Goal: Task Accomplishment & Management: Manage account settings

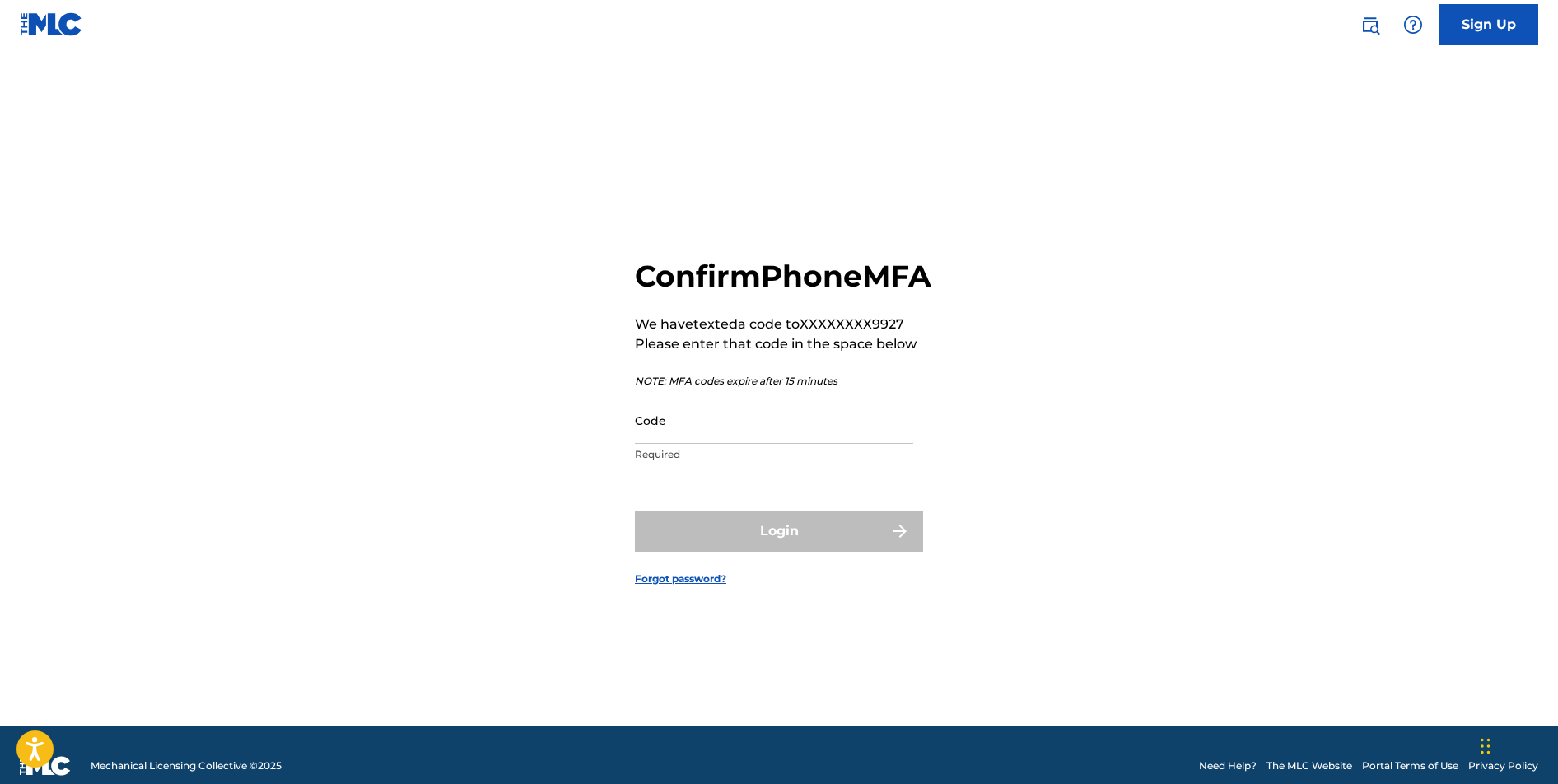
click at [698, 444] on input "Code" at bounding box center [773, 420] width 278 height 47
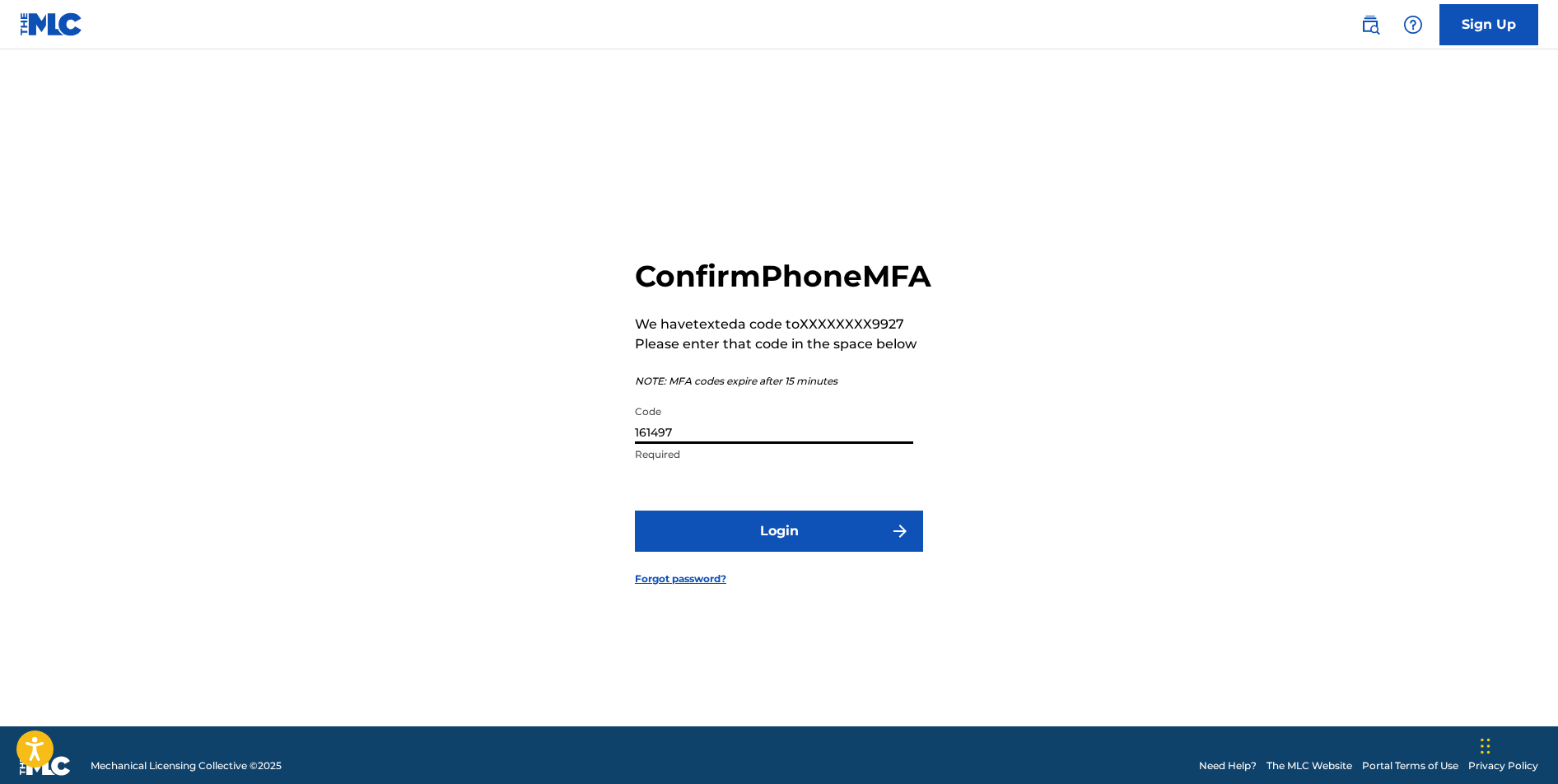
type input "161497"
click at [779, 549] on button "Login" at bounding box center [778, 531] width 288 height 41
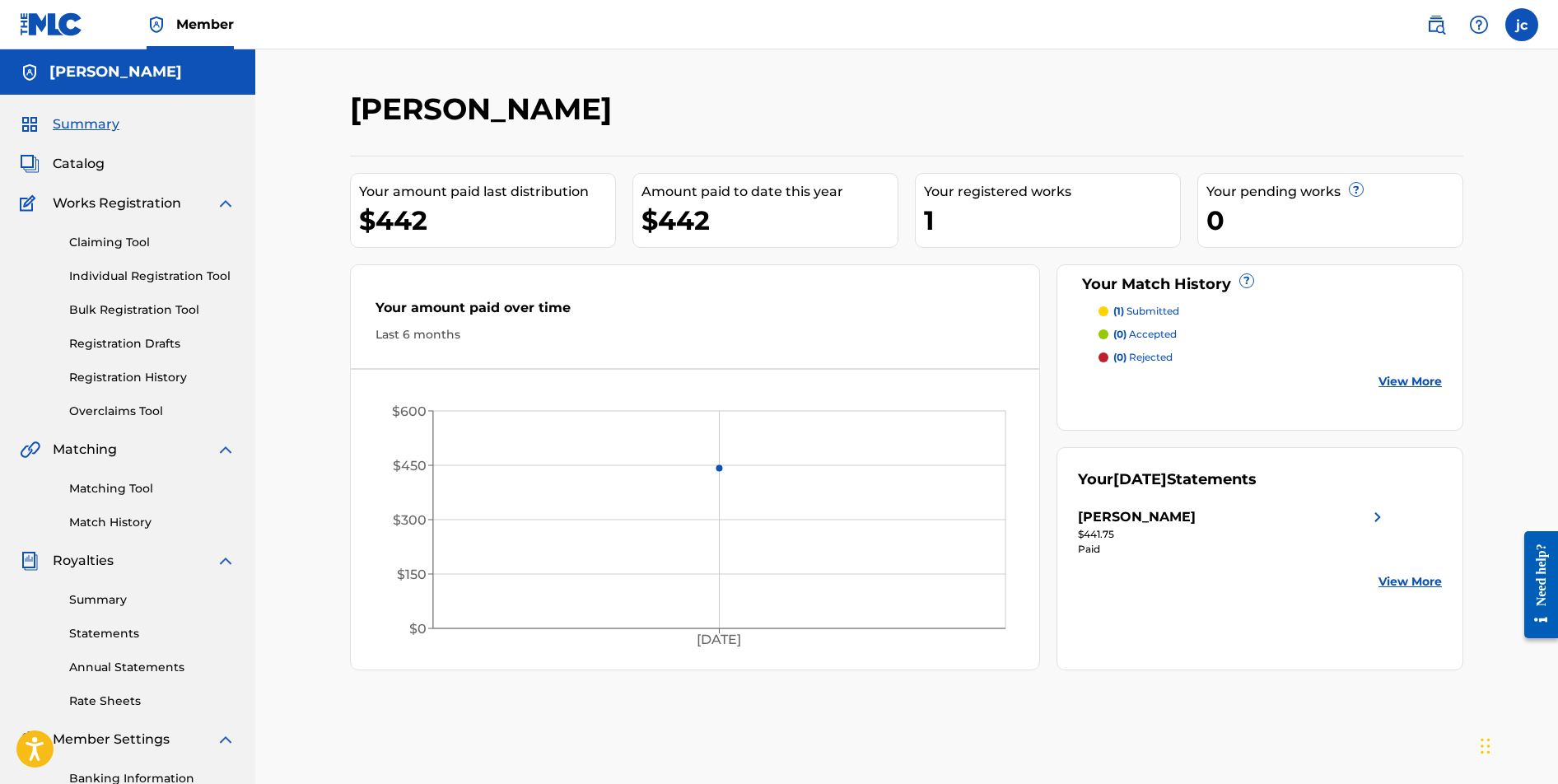
click at [126, 242] on link "Claiming Tool" at bounding box center [152, 242] width 167 height 17
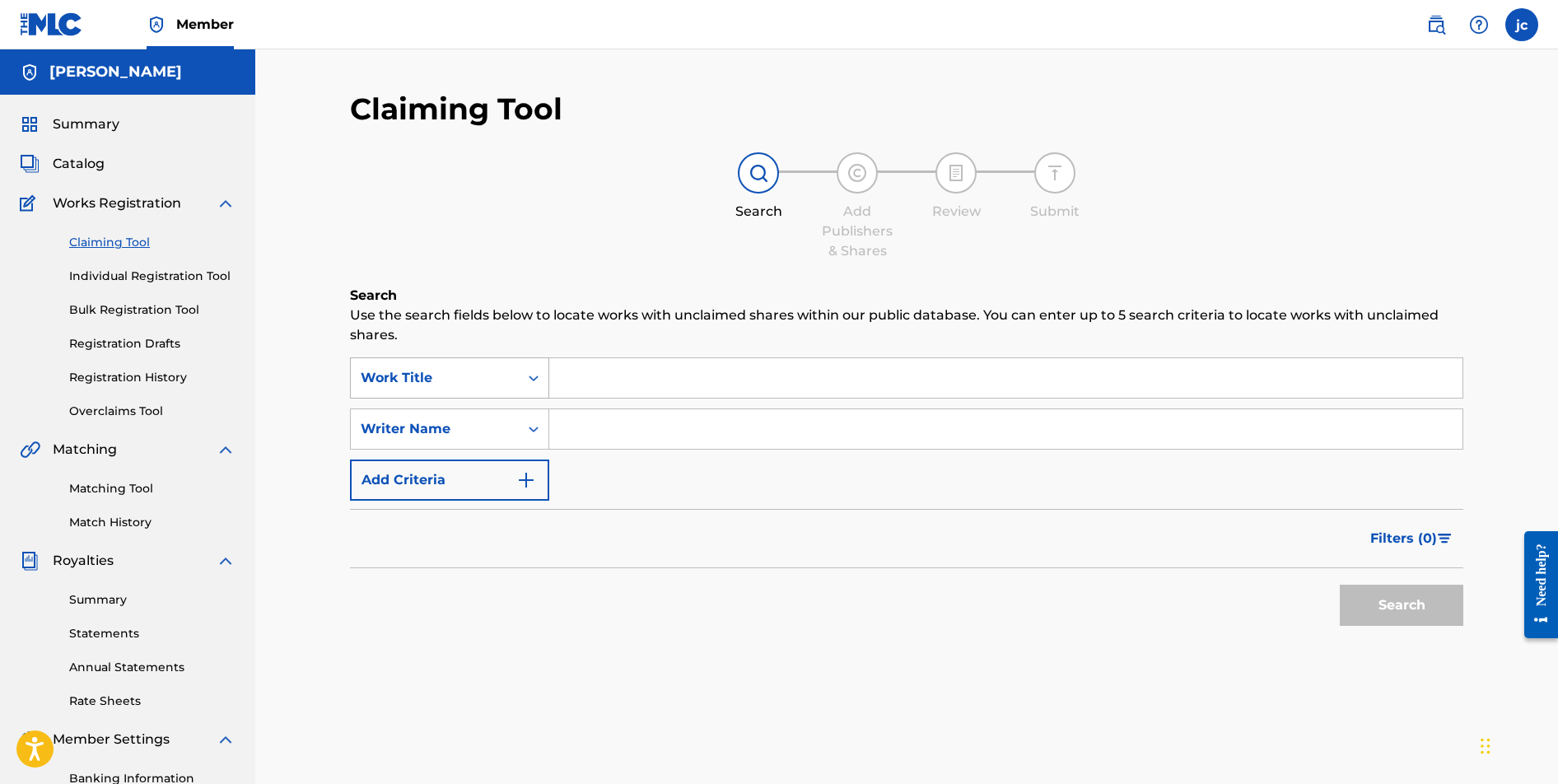
click at [535, 377] on icon "Search Form" at bounding box center [534, 378] width 10 height 6
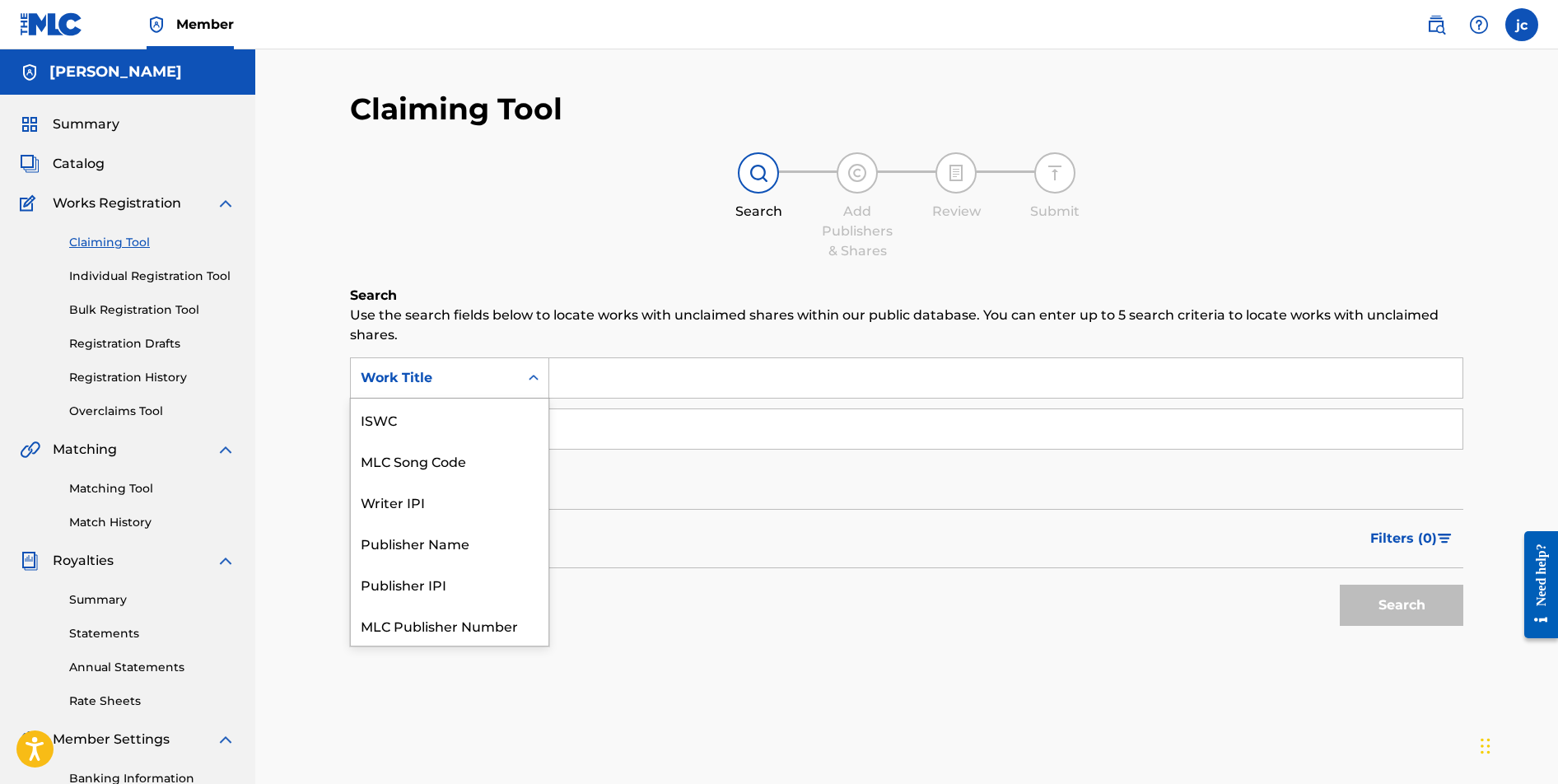
scroll to position [41, 0]
click at [444, 457] on div "Writer IPI" at bounding box center [449, 460] width 198 height 41
click at [527, 380] on icon "Search Form" at bounding box center [533, 377] width 16 height 16
click at [599, 374] on input "Search Form" at bounding box center [1006, 378] width 913 height 39
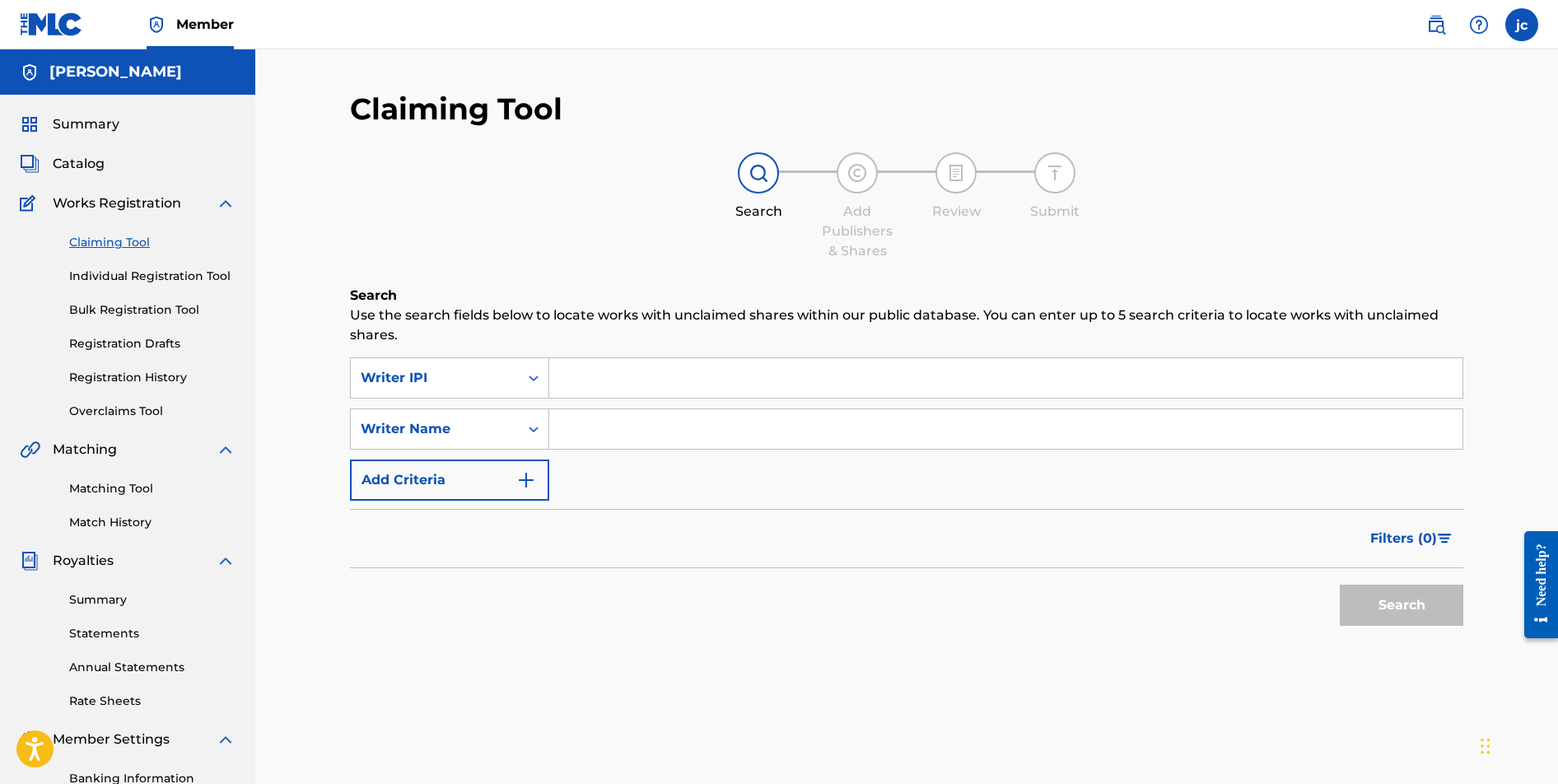
click at [103, 603] on link "Summary" at bounding box center [152, 599] width 167 height 17
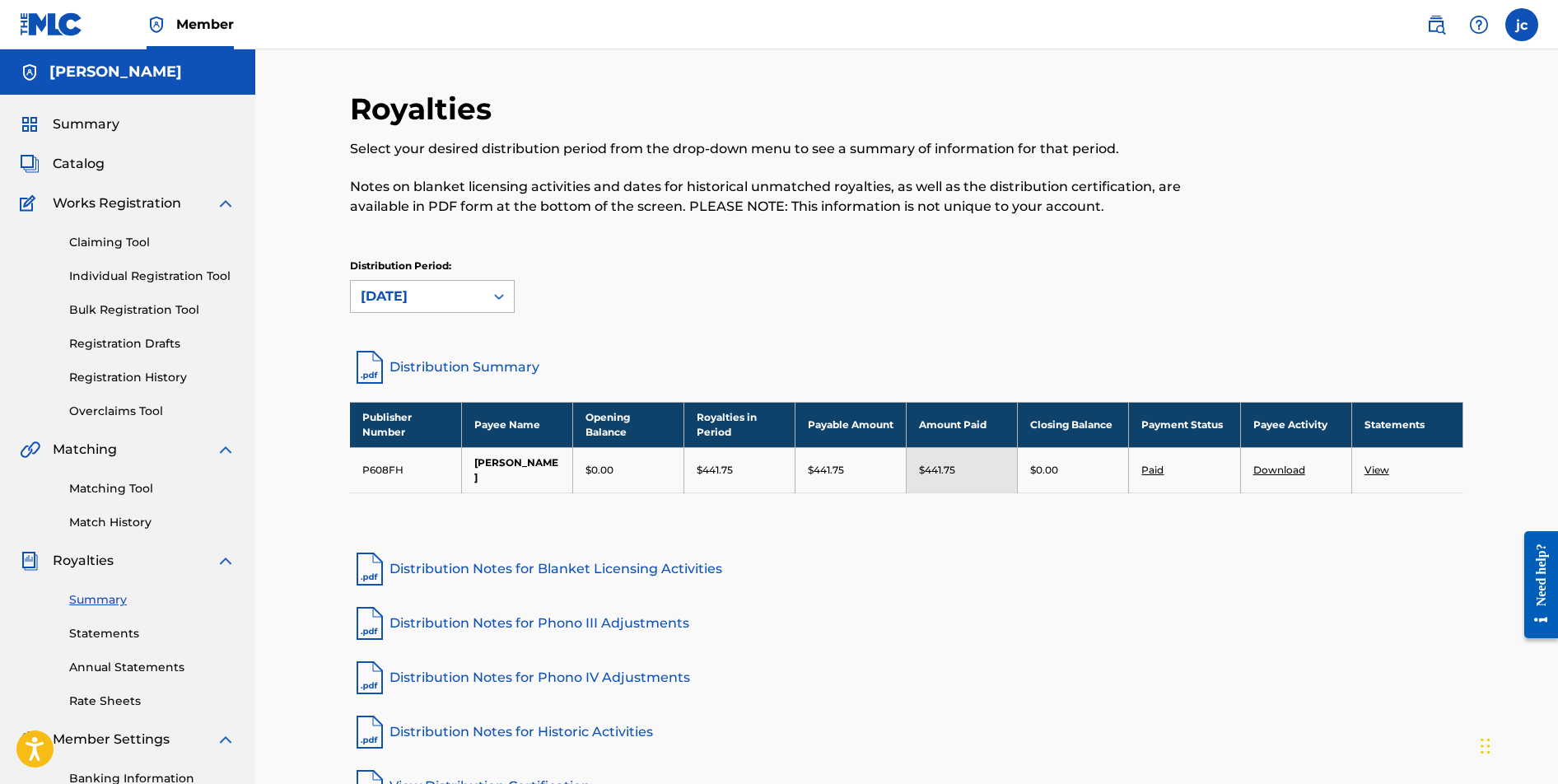
click at [499, 298] on icon at bounding box center [499, 296] width 16 height 16
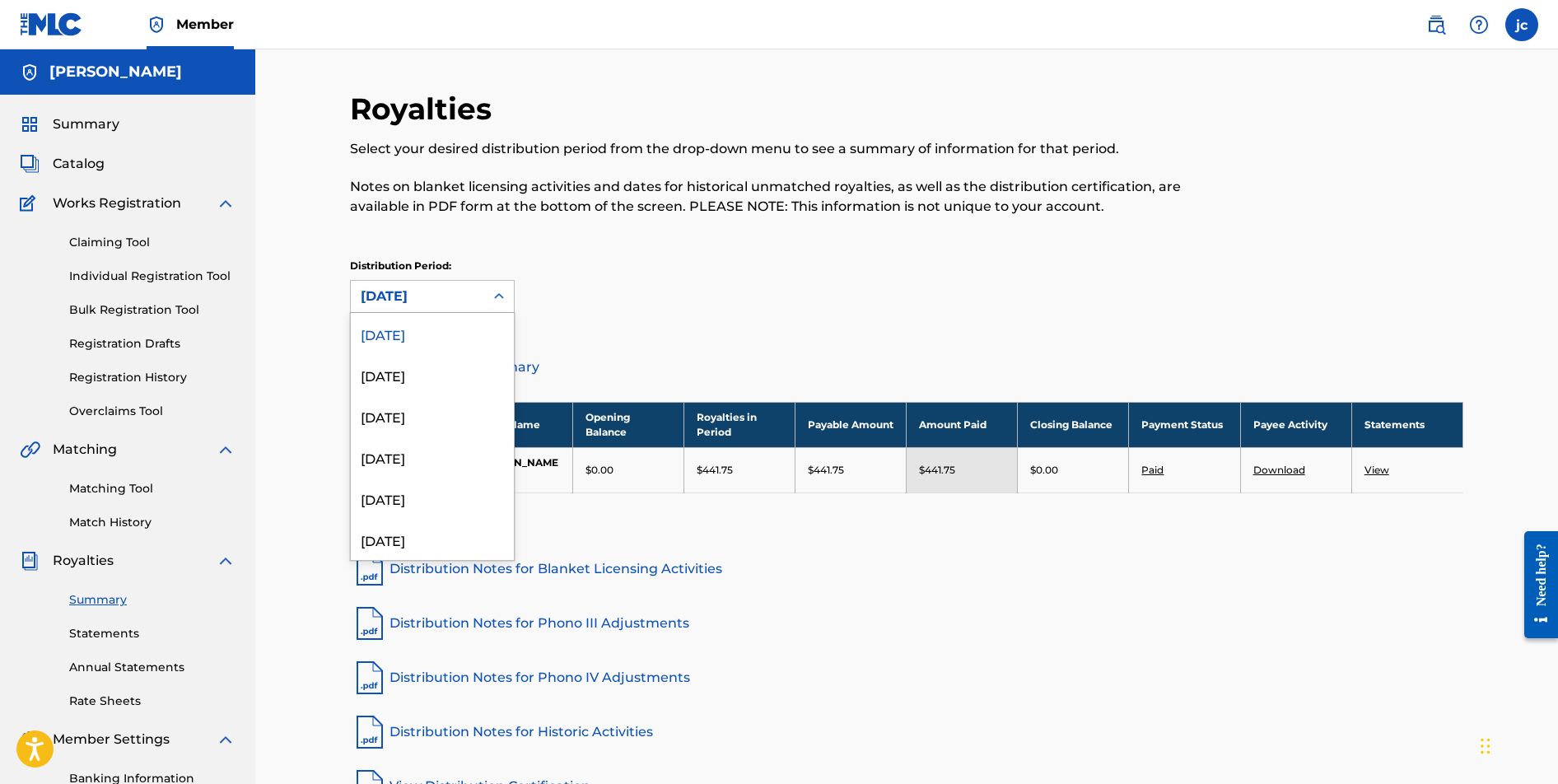
click at [688, 291] on div "Distribution Period: [DATE] selected, 1 of 53. 53 results available. Use Up and…" at bounding box center [906, 286] width 1113 height 55
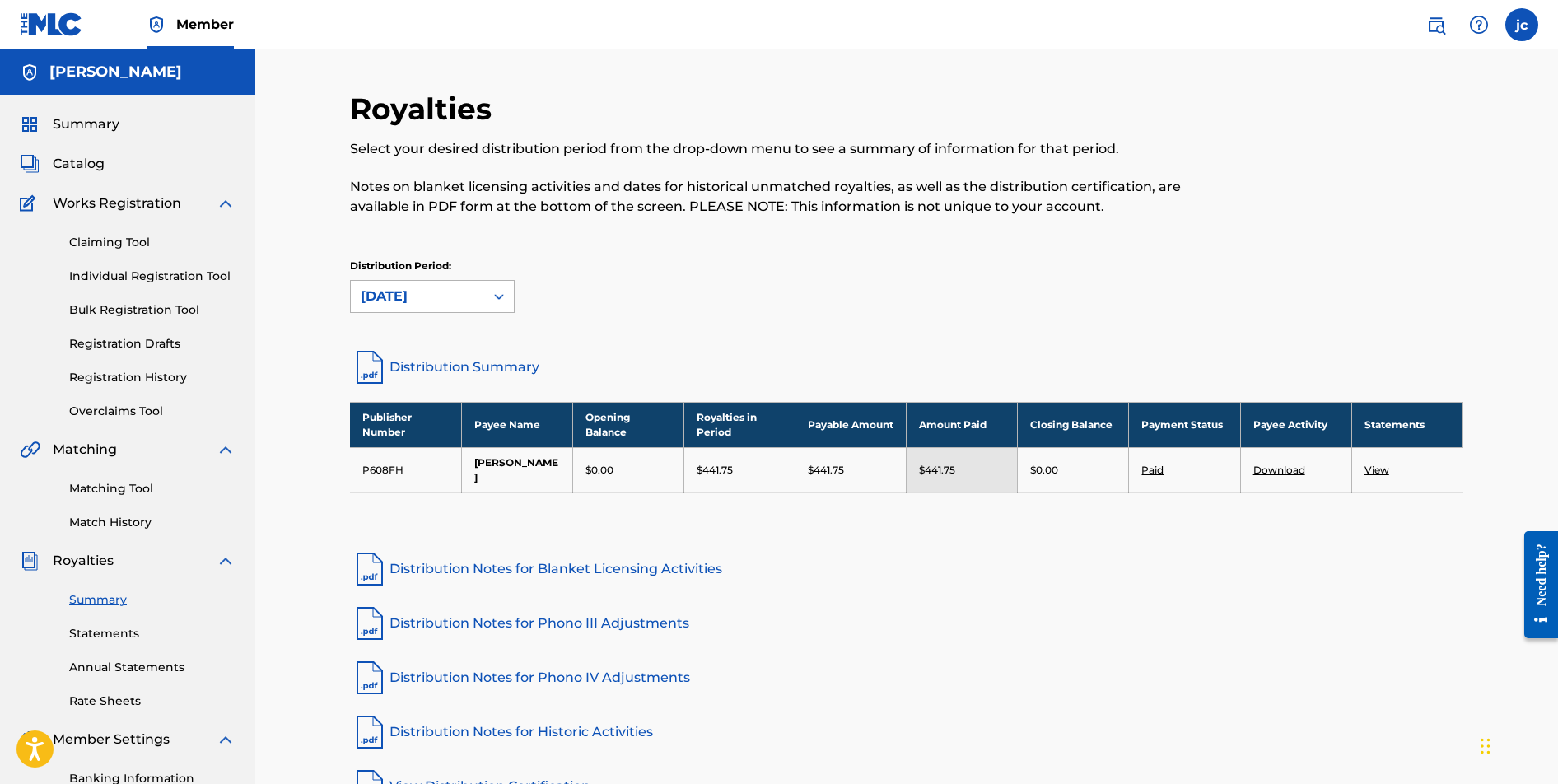
click at [500, 298] on icon at bounding box center [499, 296] width 16 height 16
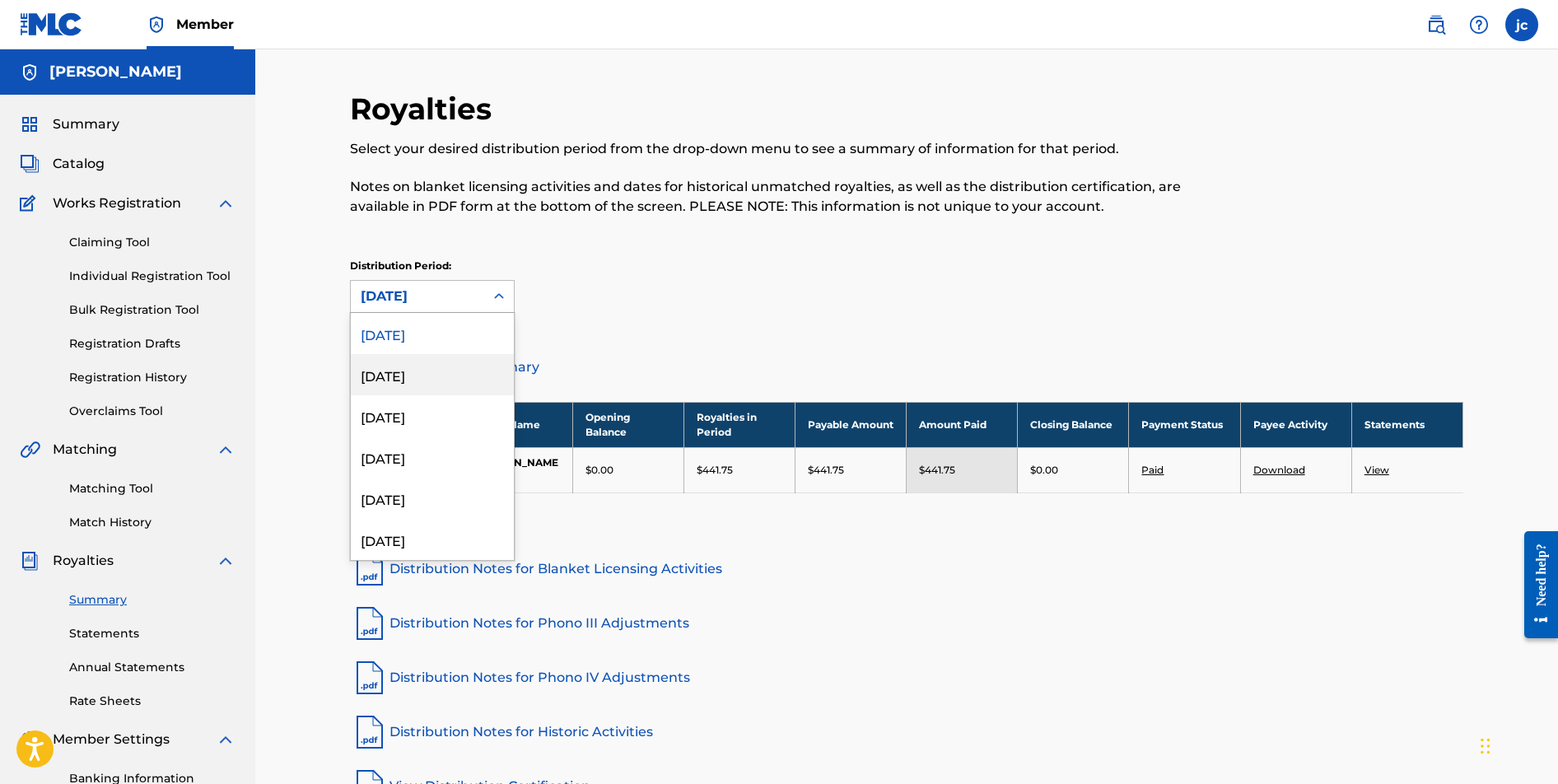
click at [435, 378] on div "[DATE]" at bounding box center [432, 374] width 163 height 41
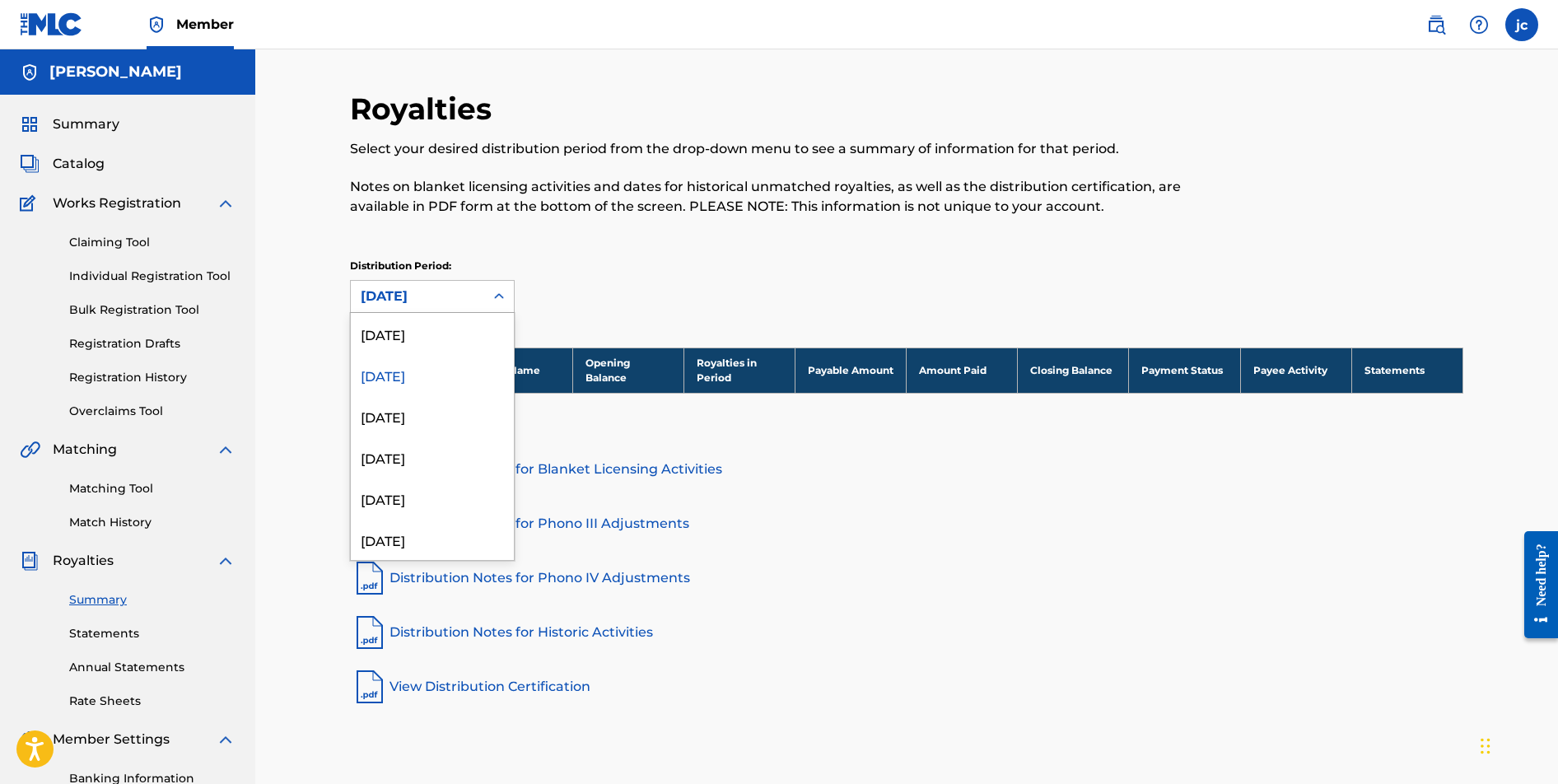
click at [499, 292] on icon at bounding box center [499, 296] width 16 height 16
click at [443, 413] on div "[DATE]" at bounding box center [432, 416] width 163 height 41
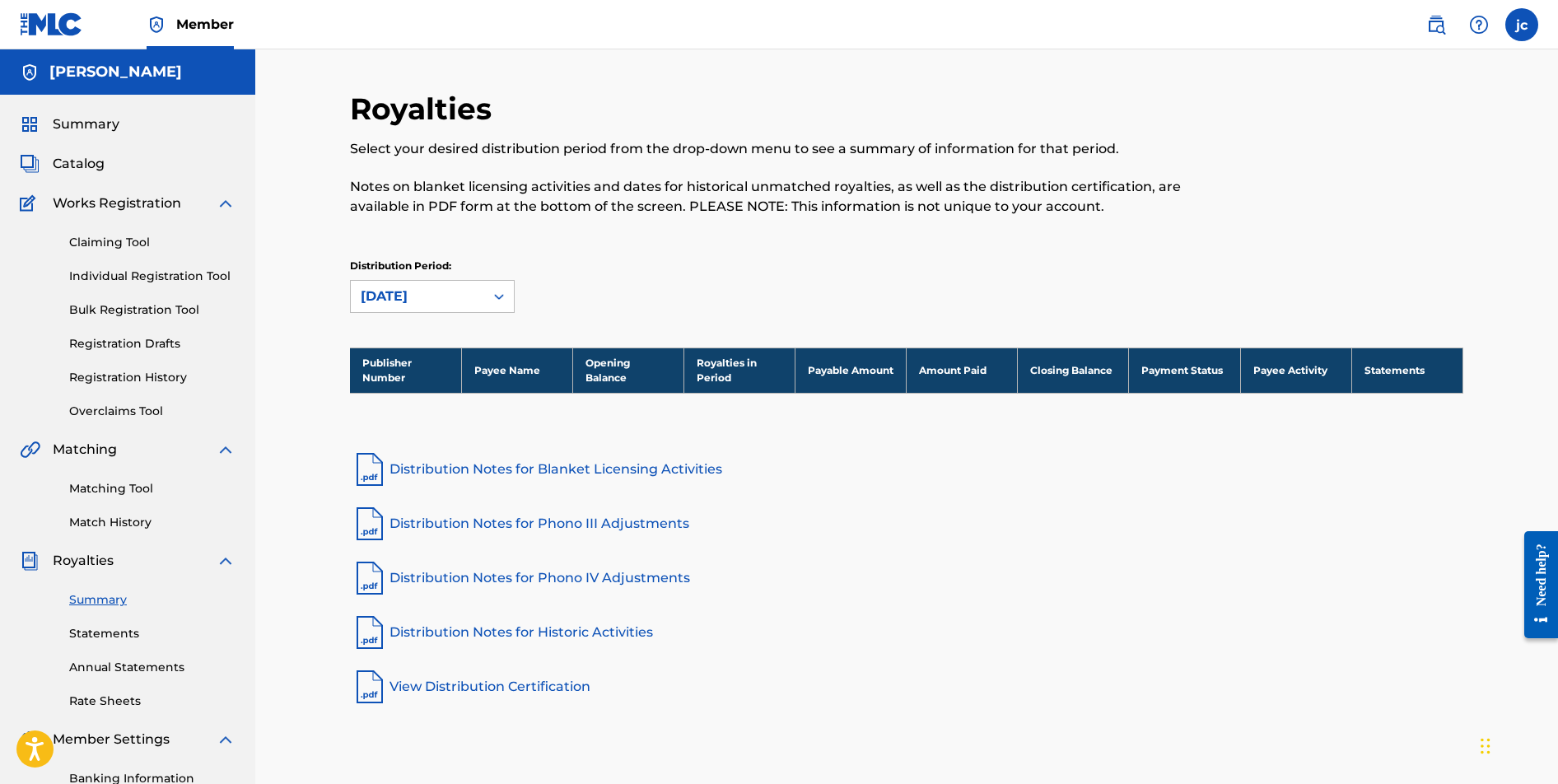
click at [505, 294] on icon at bounding box center [499, 296] width 16 height 16
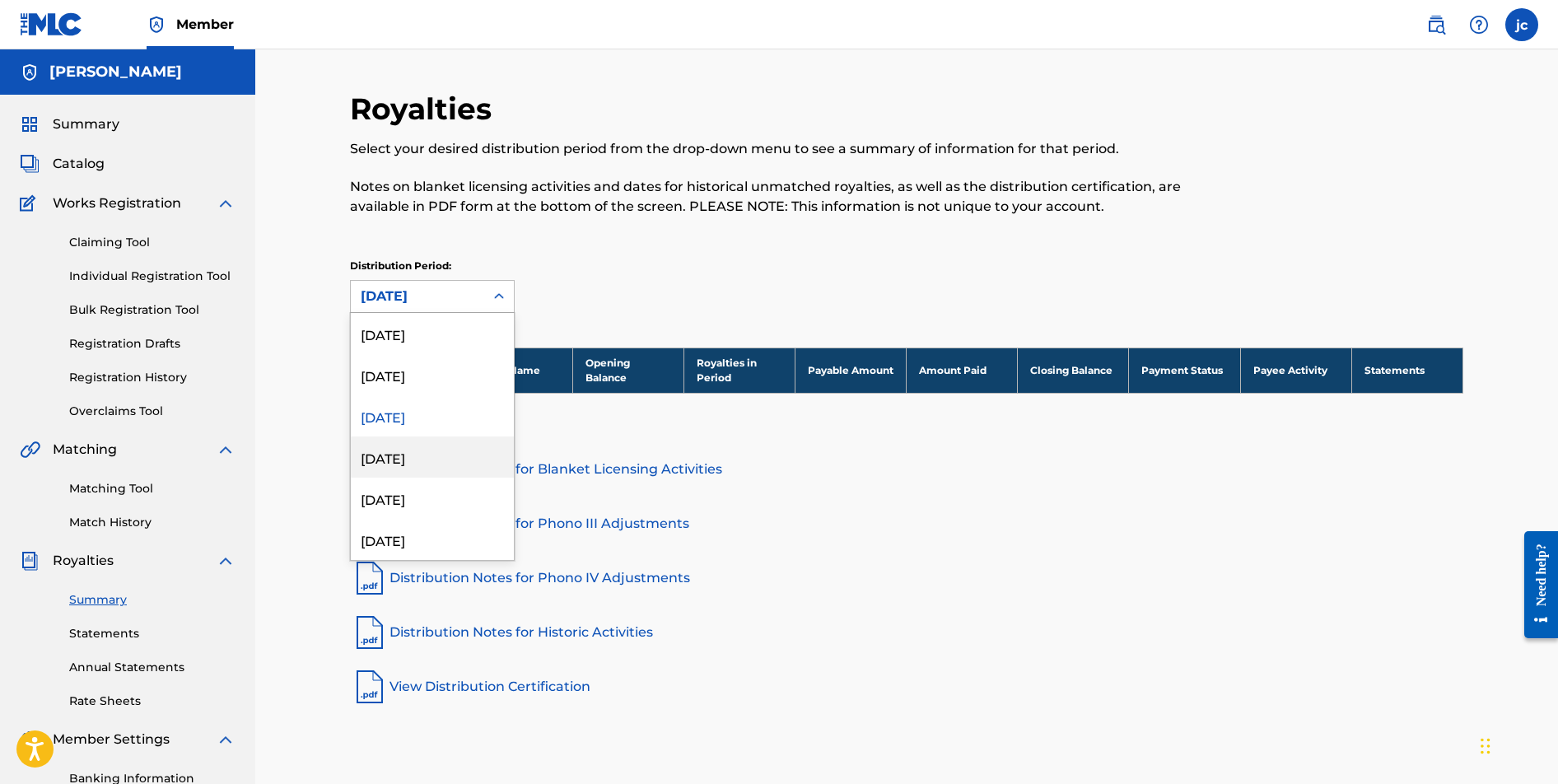
click at [459, 452] on div "[DATE]" at bounding box center [432, 457] width 163 height 41
click at [498, 296] on icon at bounding box center [499, 296] width 10 height 6
click at [453, 502] on div "[DATE]" at bounding box center [432, 498] width 163 height 41
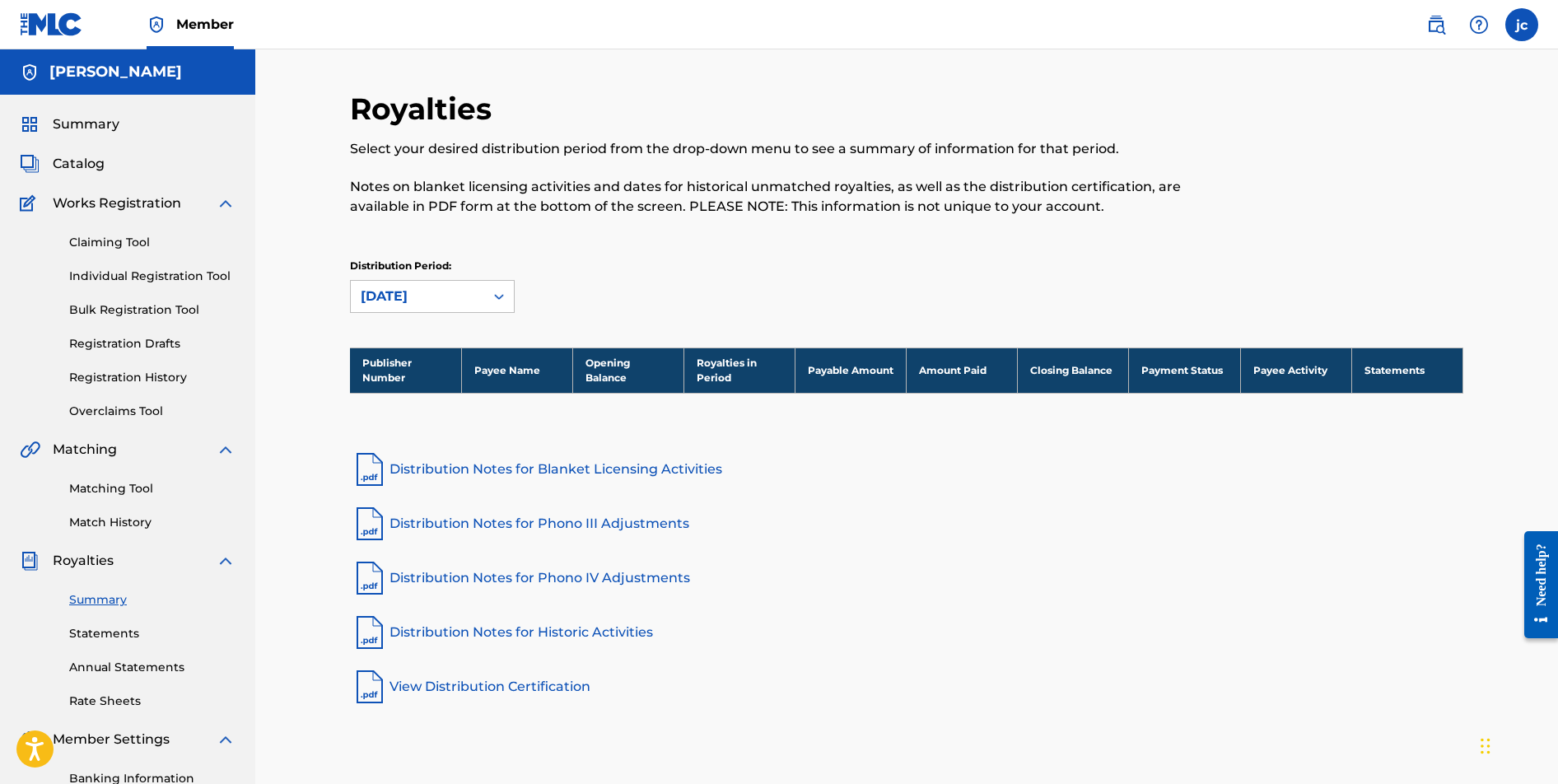
click at [500, 299] on icon at bounding box center [499, 296] width 16 height 16
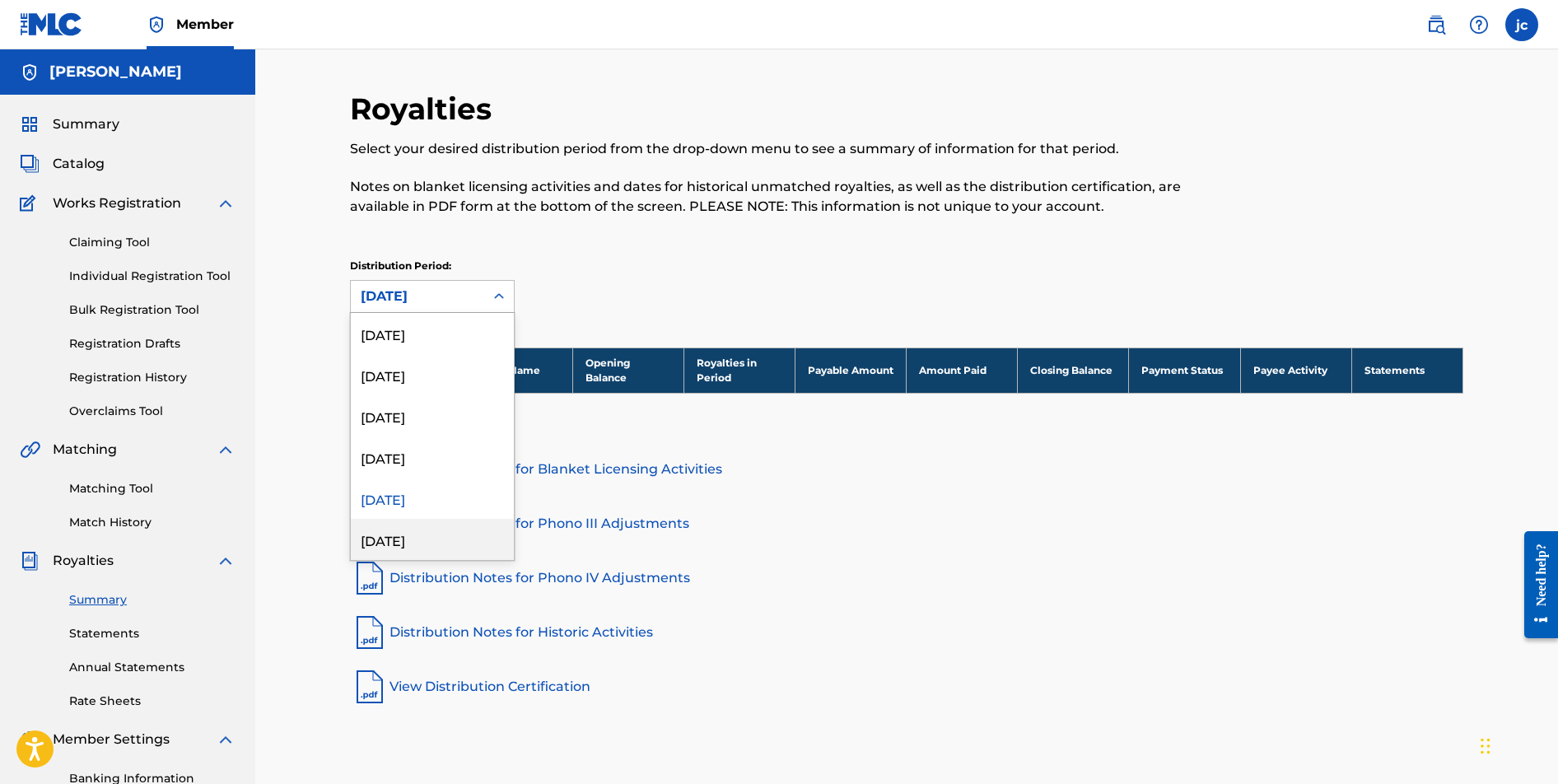
click at [461, 539] on div "[DATE]" at bounding box center [432, 539] width 163 height 41
click at [498, 295] on icon at bounding box center [499, 296] width 16 height 16
click at [457, 318] on div "[DATE]" at bounding box center [432, 321] width 163 height 41
